Goal: Find specific page/section: Find specific page/section

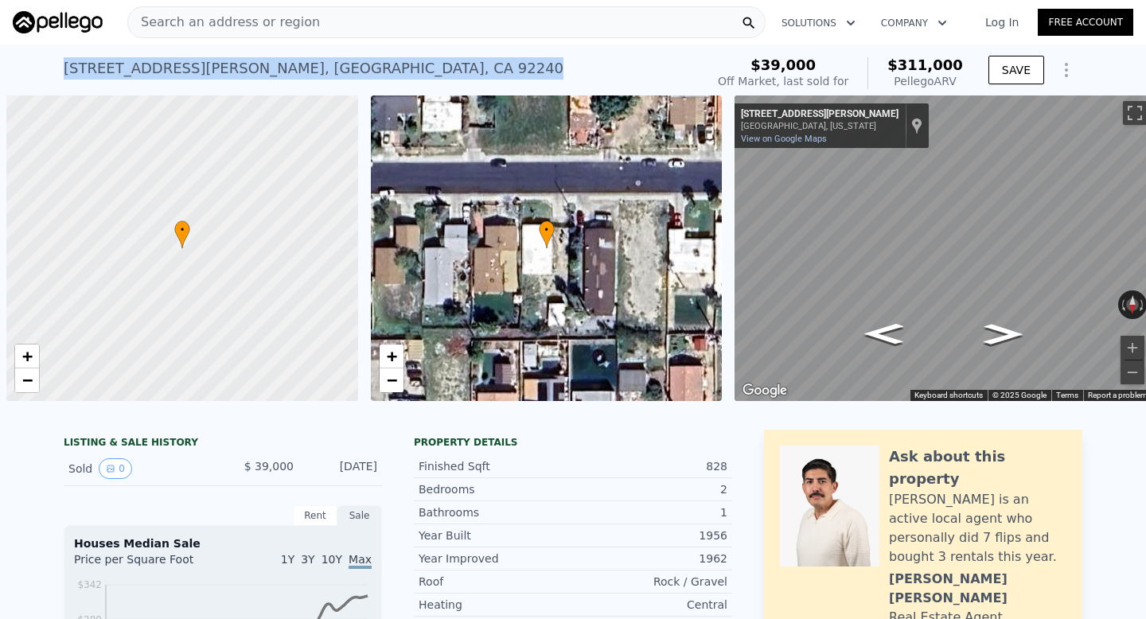
scroll to position [0, 6]
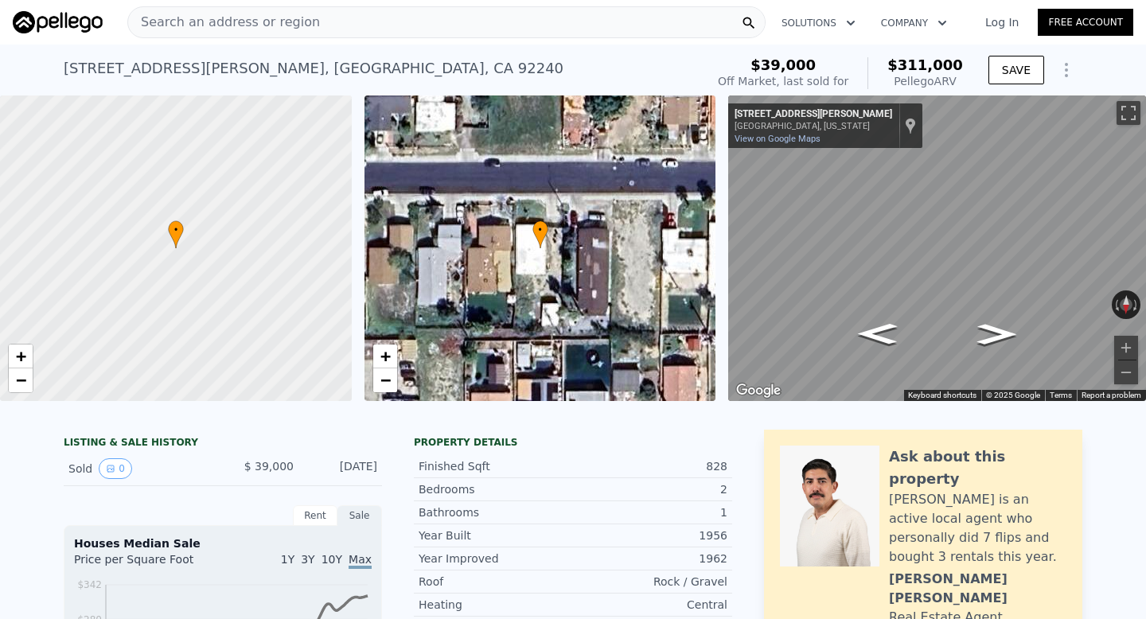
click at [751, 25] on icon at bounding box center [749, 24] width 12 height 12
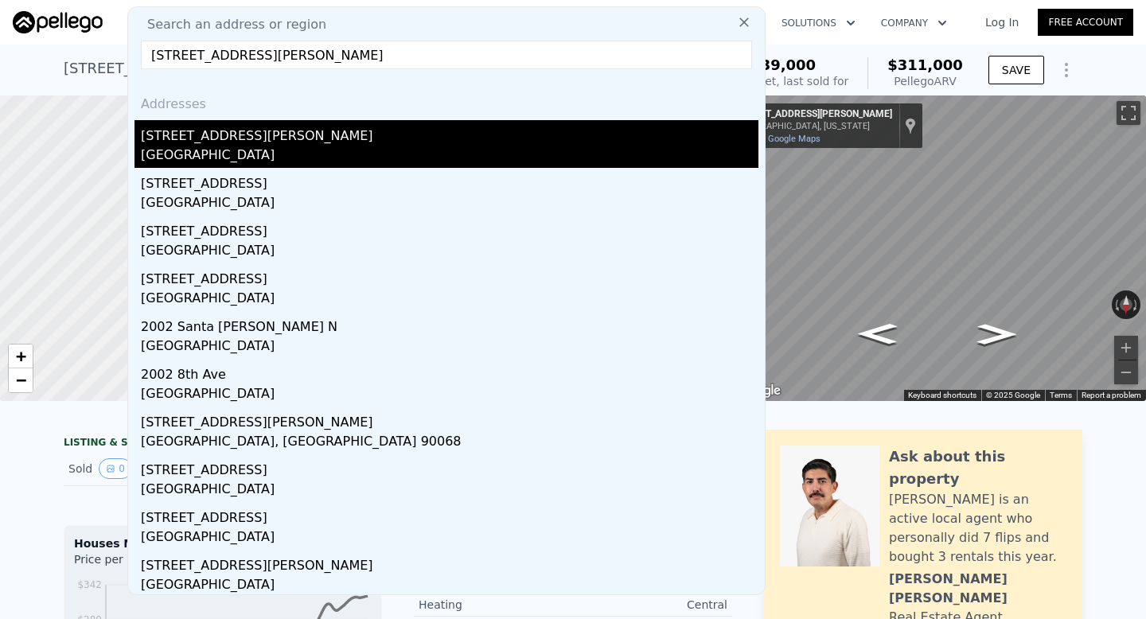
type input "[STREET_ADDRESS][PERSON_NAME]"
click at [505, 134] on div "[STREET_ADDRESS][PERSON_NAME]" at bounding box center [450, 132] width 618 height 25
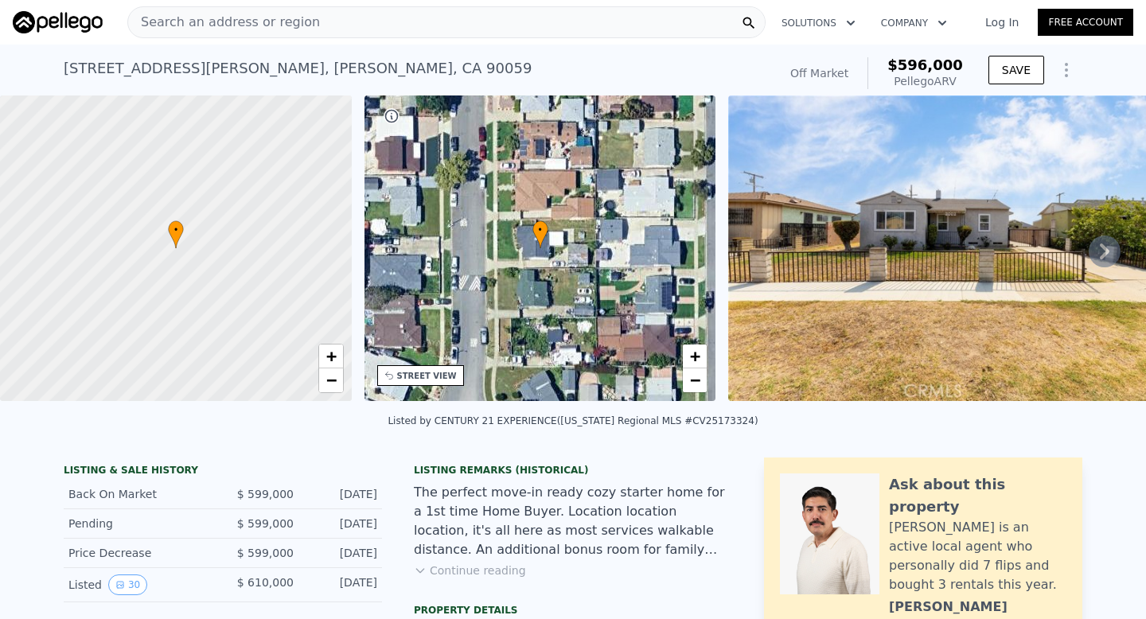
click at [157, 68] on div "[STREET_ADDRESS][PERSON_NAME]" at bounding box center [298, 68] width 468 height 22
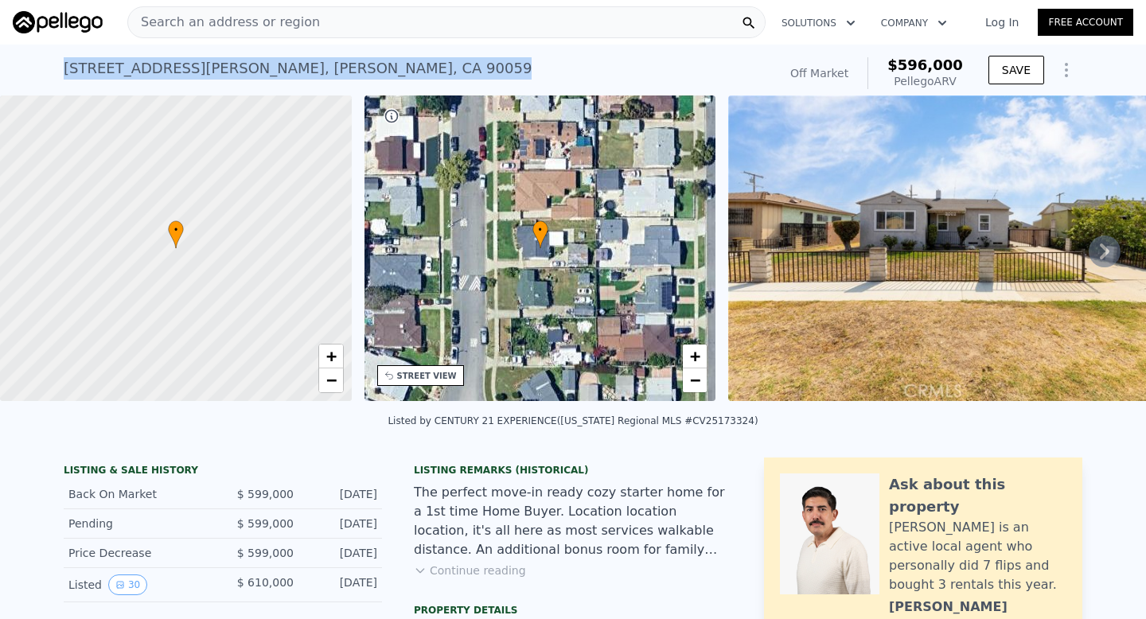
click at [157, 68] on div "[STREET_ADDRESS][PERSON_NAME]" at bounding box center [298, 68] width 468 height 22
copy div "[STREET_ADDRESS][PERSON_NAME] Sold (~ARV $596k )"
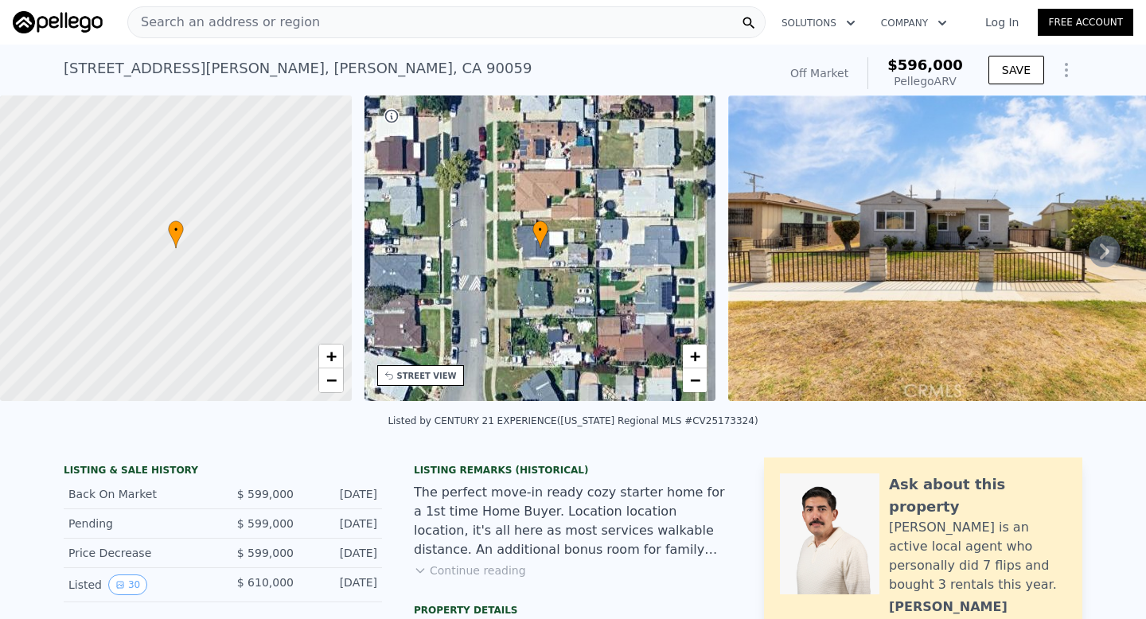
click at [195, 32] on div "Search an address or region" at bounding box center [224, 22] width 192 height 30
